Goal: Task Accomplishment & Management: Complete application form

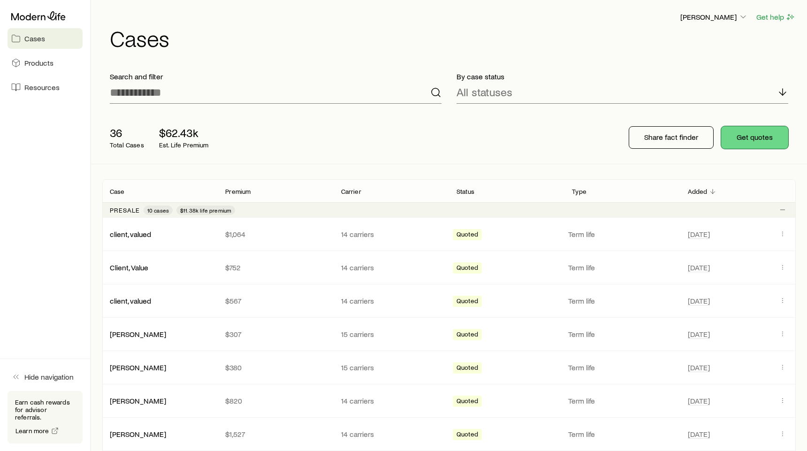
click at [762, 138] on button "Get quotes" at bounding box center [754, 137] width 67 height 23
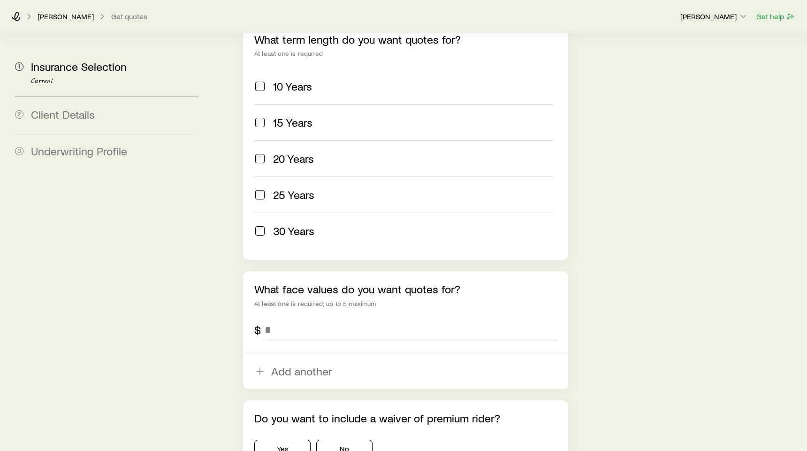
scroll to position [433, 0]
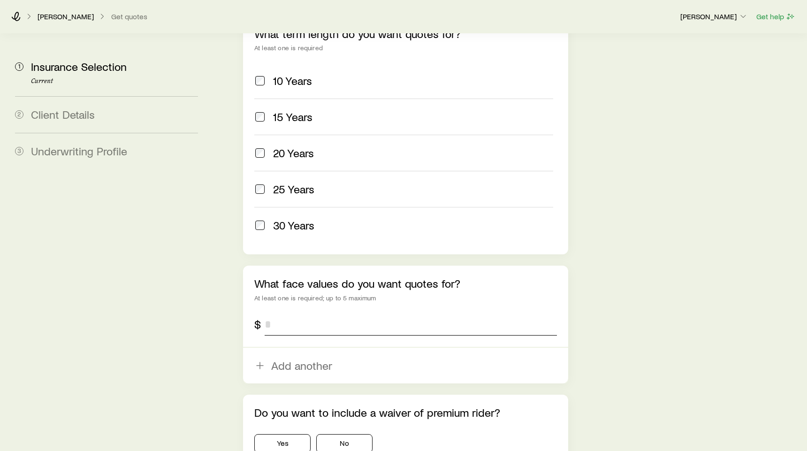
click at [278, 313] on input "tel" at bounding box center [411, 324] width 292 height 23
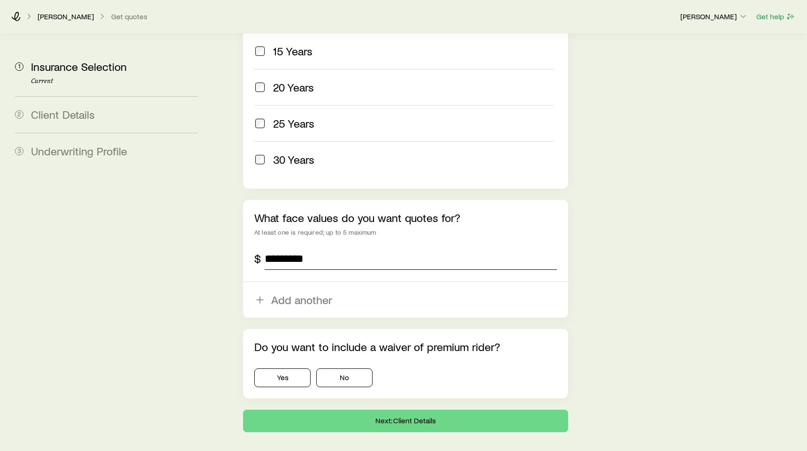
scroll to position [517, 0]
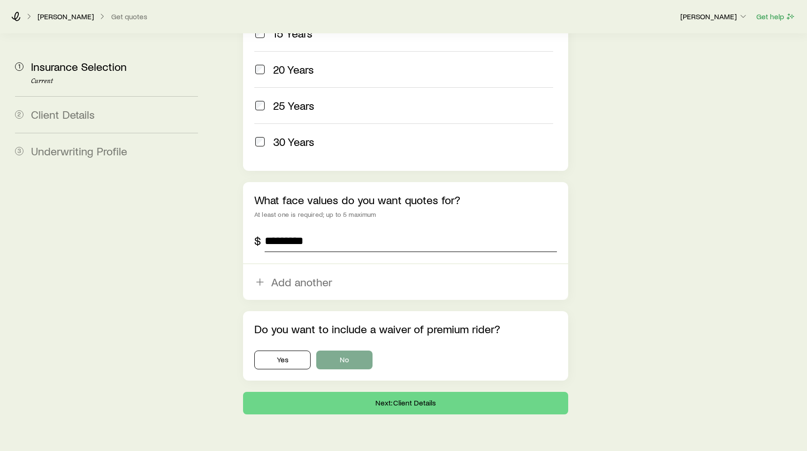
type input "*********"
click at [340, 351] on button "No" at bounding box center [344, 360] width 56 height 19
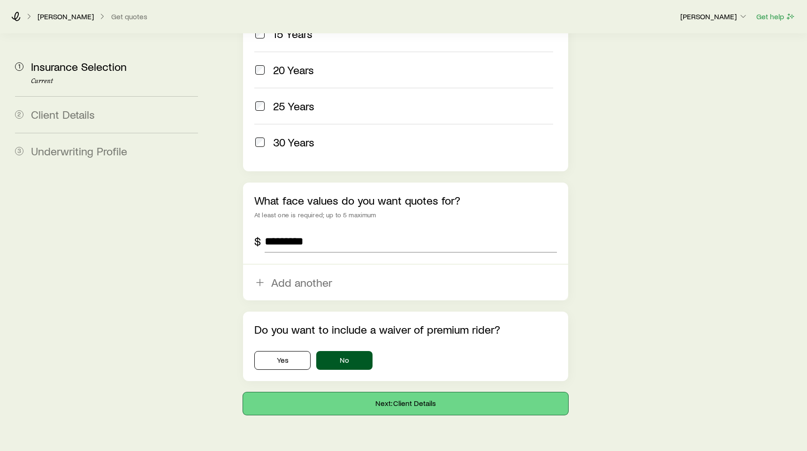
scroll to position [514, 0]
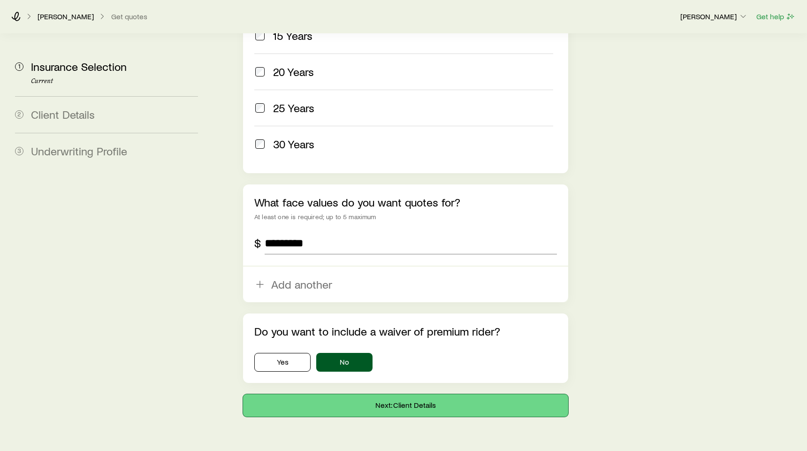
click at [425, 394] on button "Next: Client Details" at bounding box center [405, 405] width 325 height 23
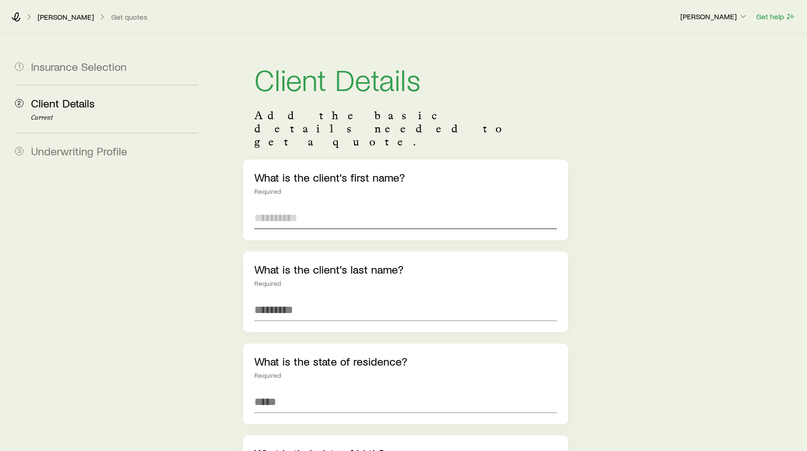
click at [291, 206] on input "text" at bounding box center [405, 217] width 303 height 23
type input "*"
drag, startPoint x: 272, startPoint y: 281, endPoint x: 320, endPoint y: 281, distance: 47.4
click at [272, 298] on input "text" at bounding box center [405, 309] width 303 height 23
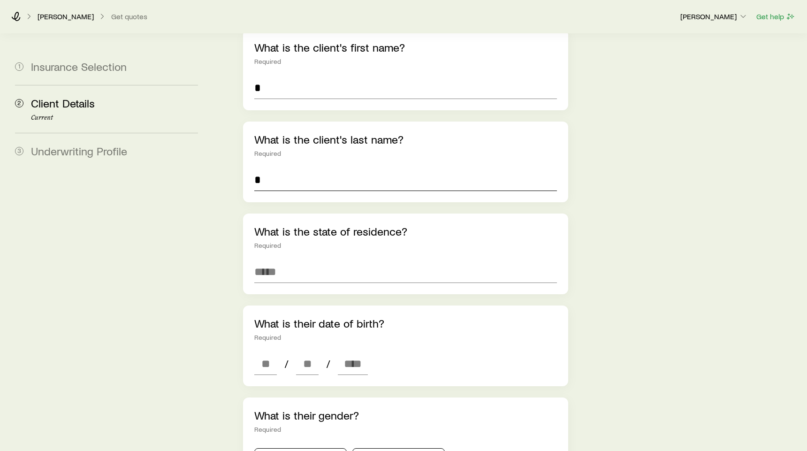
scroll to position [153, 0]
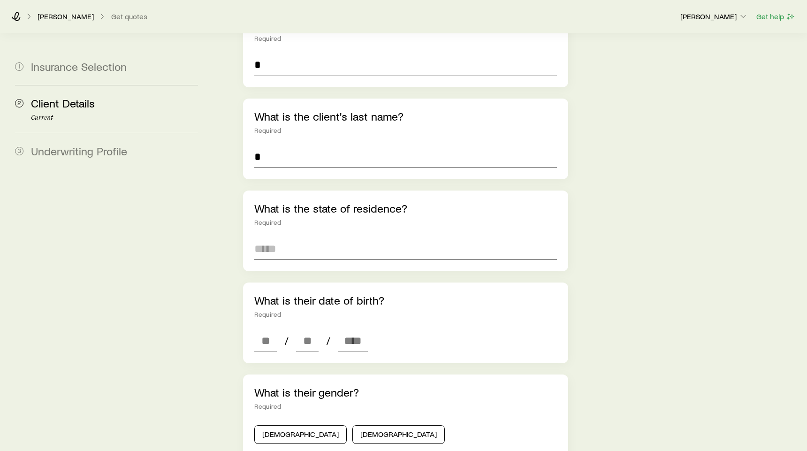
type input "*"
click at [294, 237] on input at bounding box center [405, 248] width 303 height 23
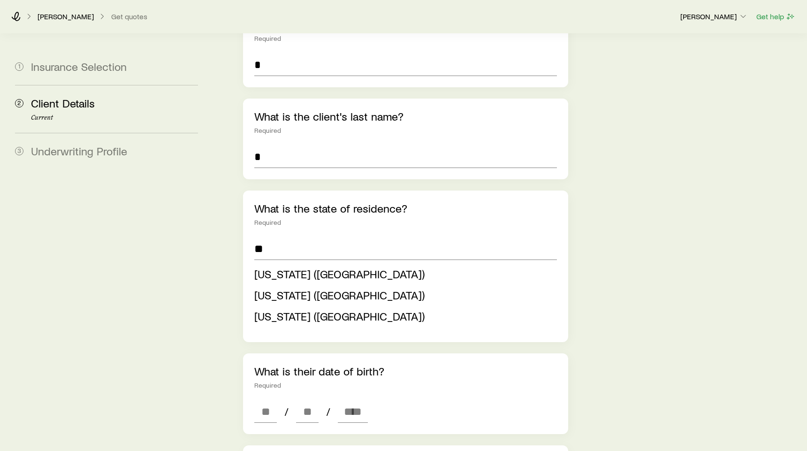
click at [298, 267] on span "[US_STATE] ([GEOGRAPHIC_DATA])" at bounding box center [339, 274] width 170 height 14
type input "**********"
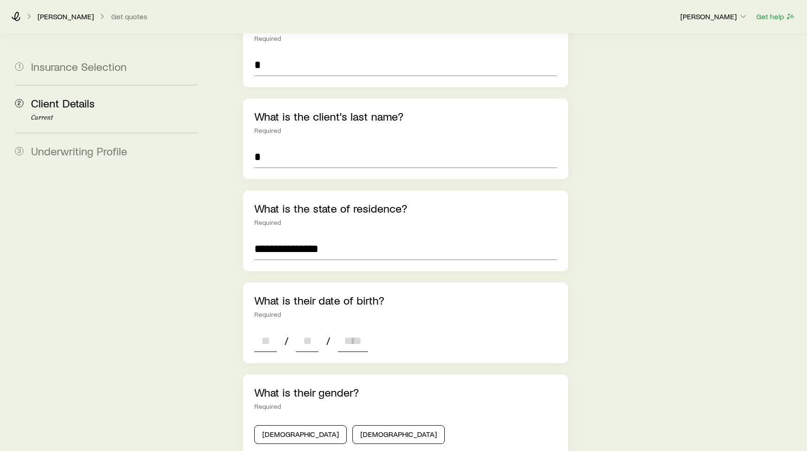
click at [264, 329] on input at bounding box center [265, 340] width 23 height 23
type input "**"
type input "****"
drag, startPoint x: 280, startPoint y: 407, endPoint x: 286, endPoint y: 407, distance: 6.1
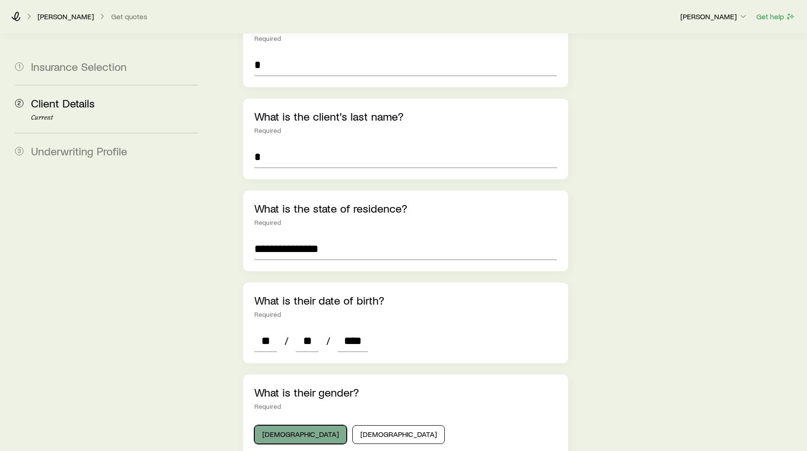
click at [282, 425] on button "[DEMOGRAPHIC_DATA]" at bounding box center [300, 434] width 92 height 19
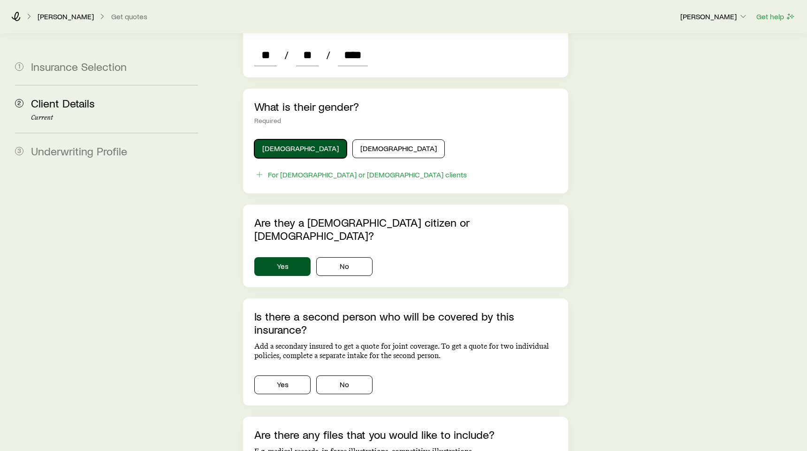
scroll to position [443, 0]
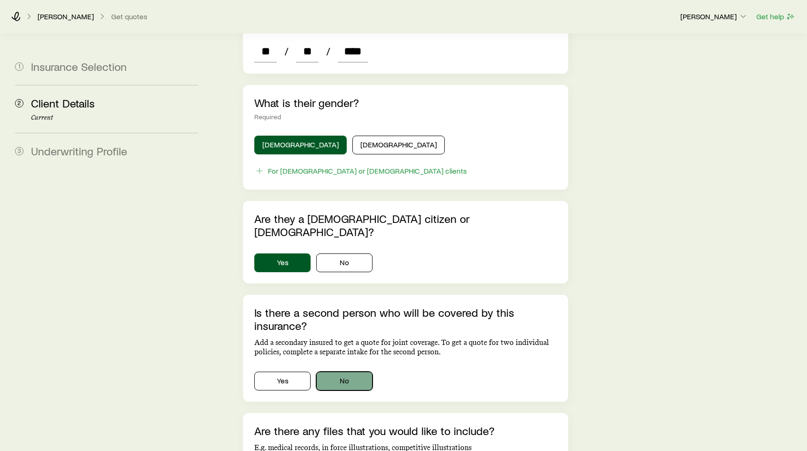
click at [350, 372] on button "No" at bounding box center [344, 381] width 56 height 19
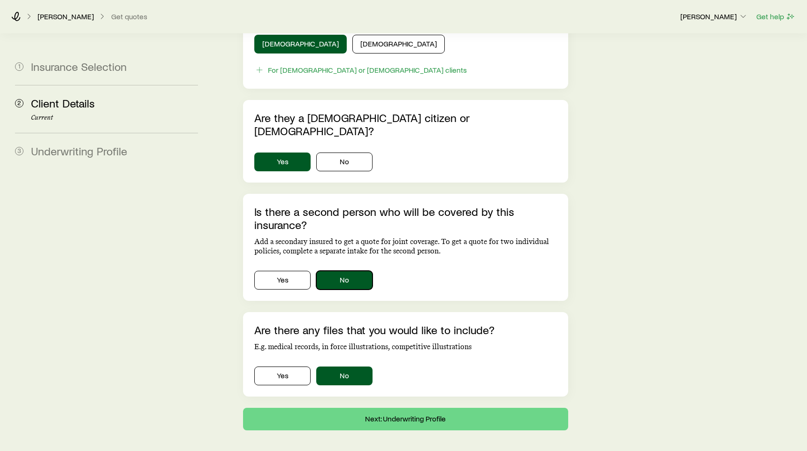
scroll to position [547, 0]
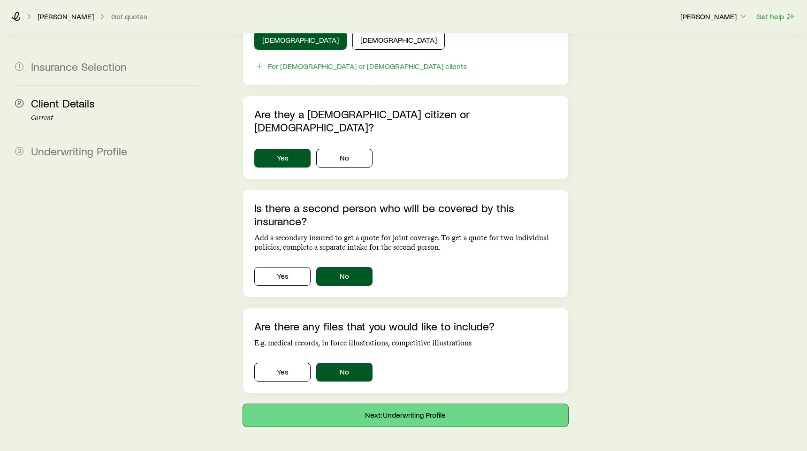
drag, startPoint x: 402, startPoint y: 376, endPoint x: 435, endPoint y: 377, distance: 33.3
click at [402, 404] on button "Next: Underwriting Profile" at bounding box center [405, 415] width 325 height 23
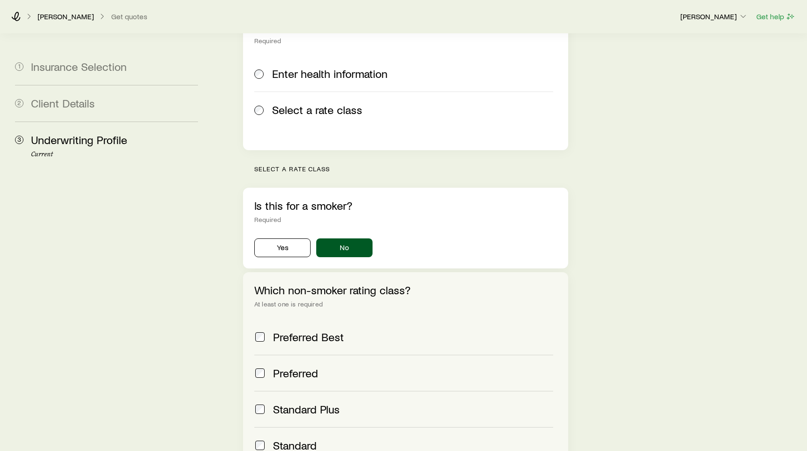
scroll to position [180, 0]
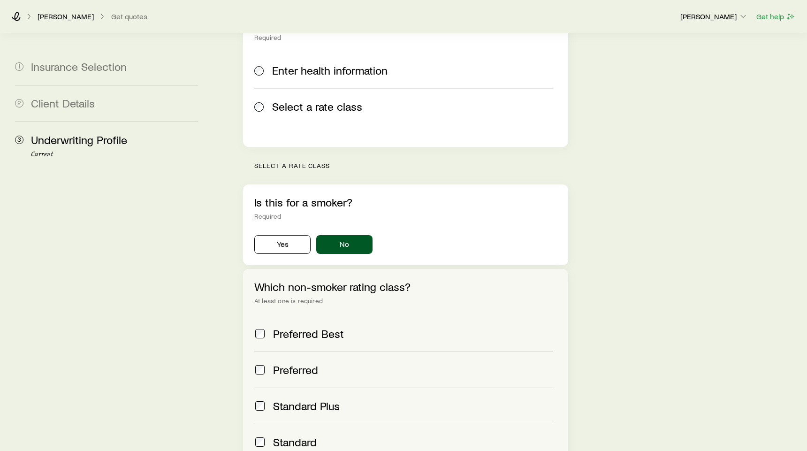
click at [265, 327] on span at bounding box center [259, 333] width 11 height 13
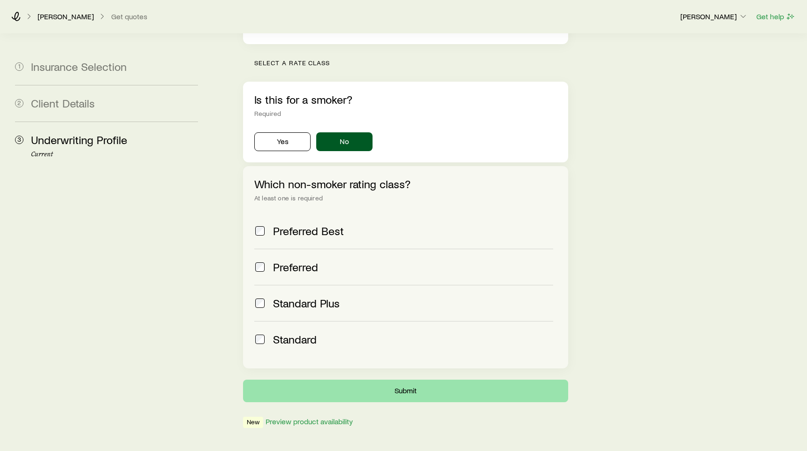
scroll to position [284, 0]
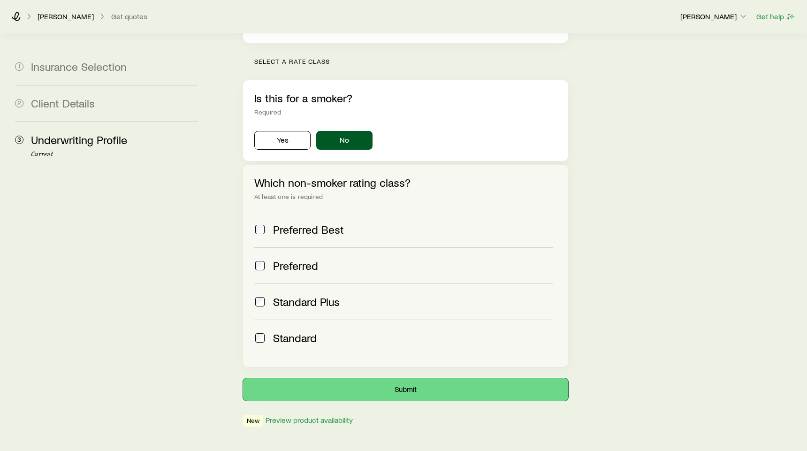
click at [424, 378] on button "Submit" at bounding box center [405, 389] width 325 height 23
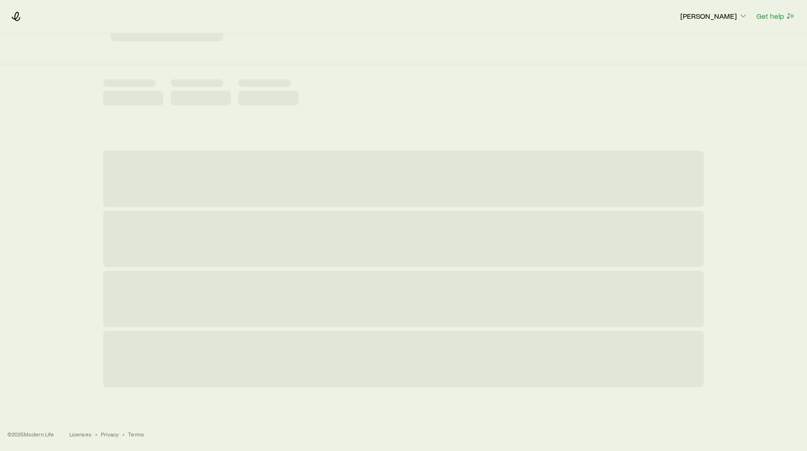
scroll to position [0, 0]
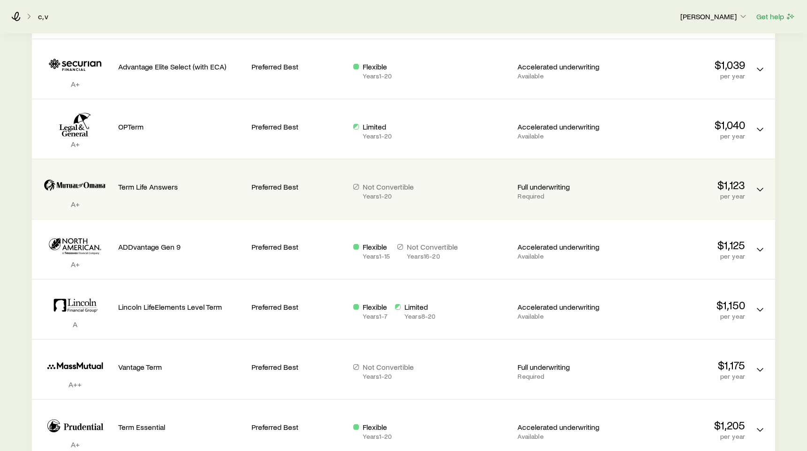
scroll to position [521, 0]
